Goal: Transaction & Acquisition: Purchase product/service

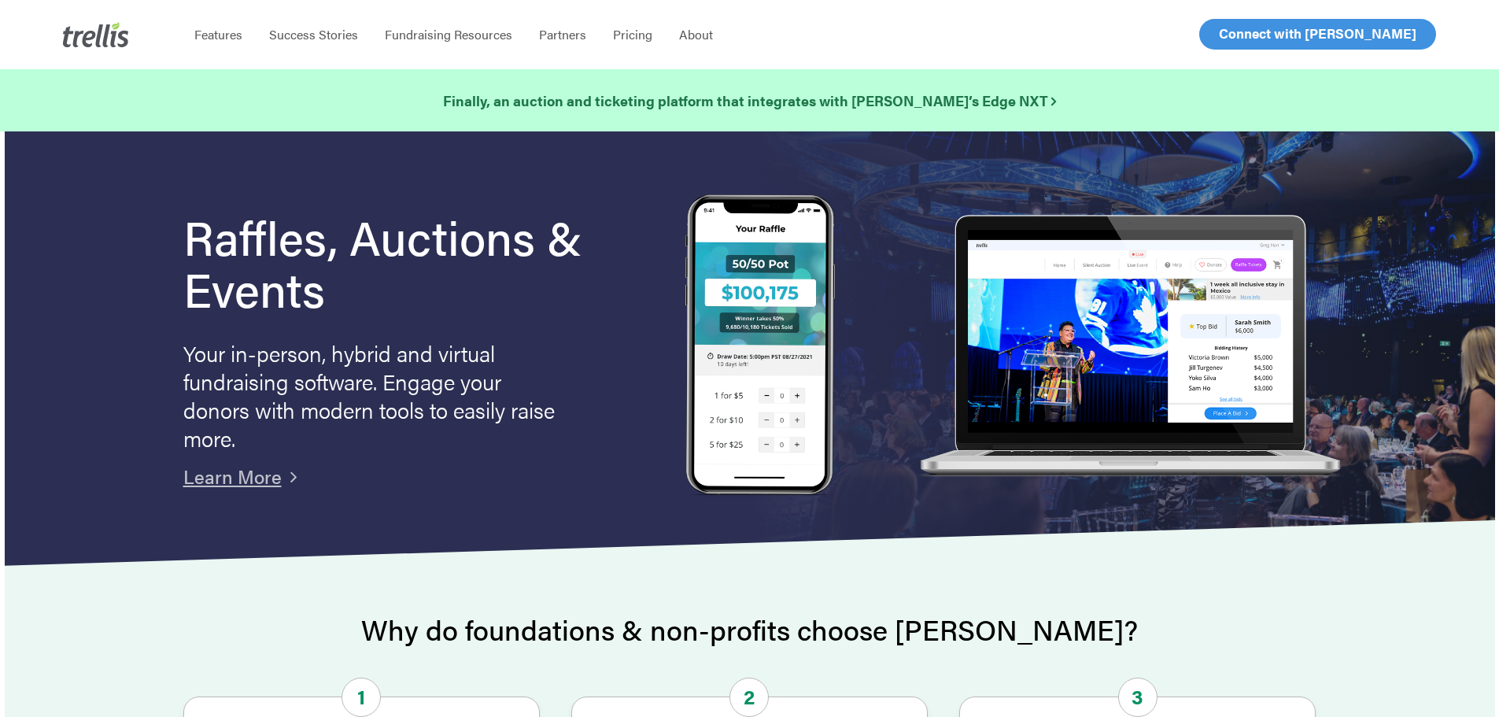
click at [1243, 36] on span "Log In" at bounding box center [1237, 33] width 38 height 19
